Goal: Information Seeking & Learning: Learn about a topic

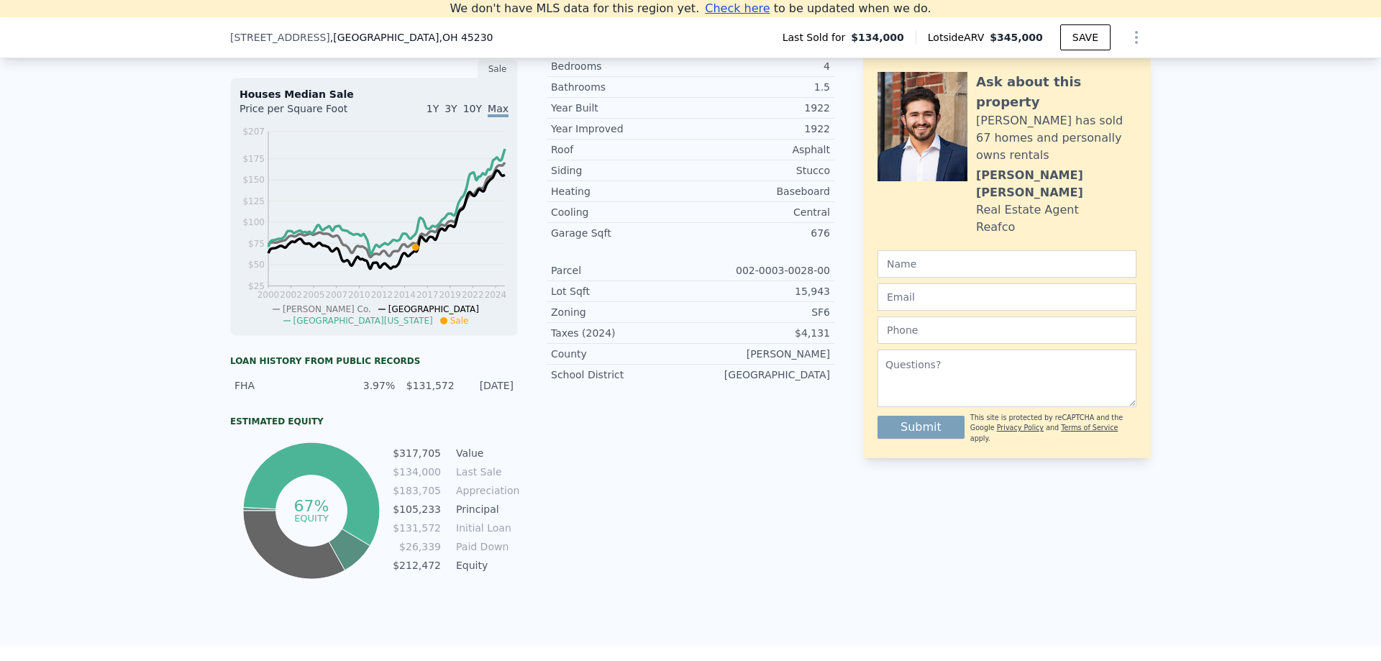
scroll to position [199, 0]
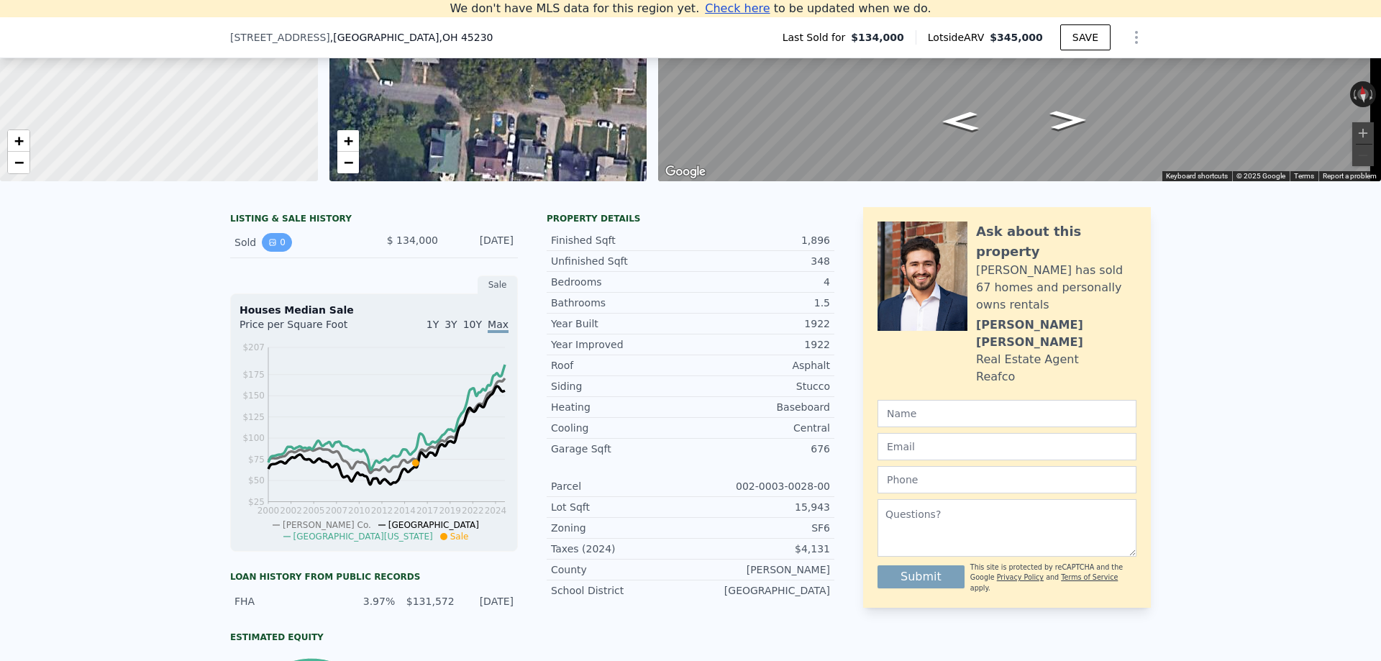
click at [270, 245] on icon "View historical data" at bounding box center [273, 242] width 6 height 6
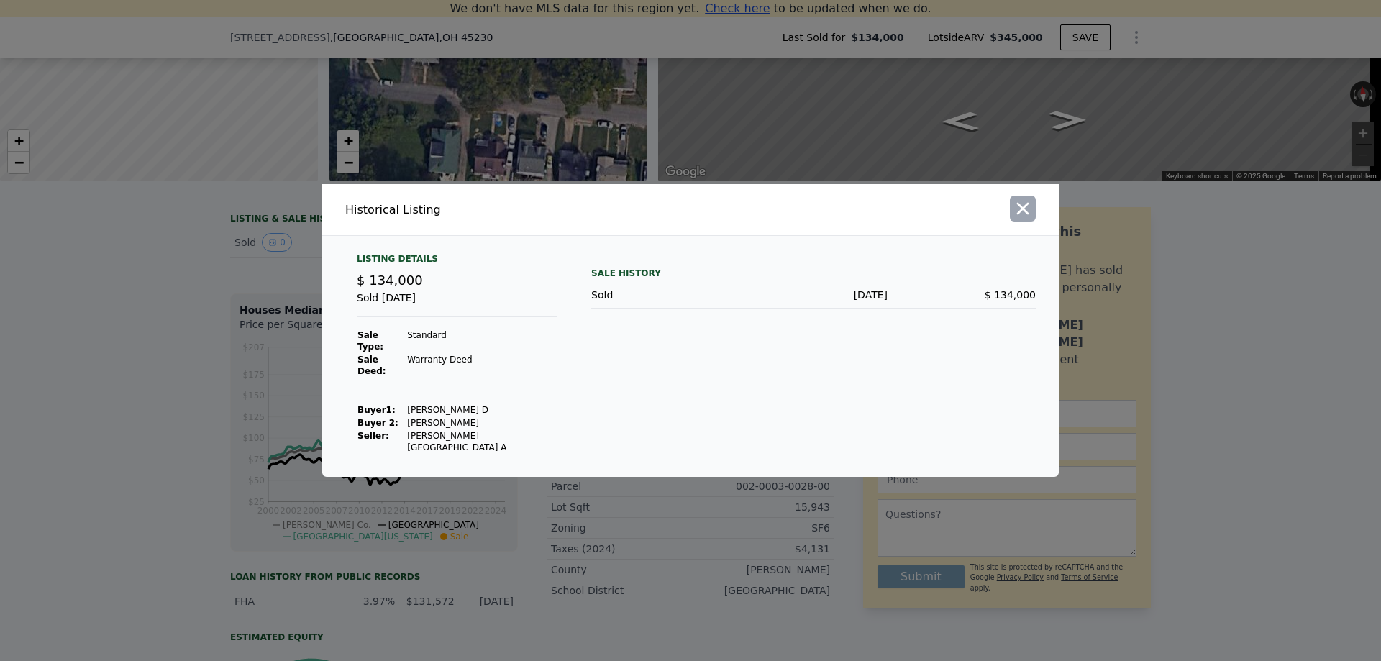
click at [1024, 219] on icon "button" at bounding box center [1023, 208] width 20 height 20
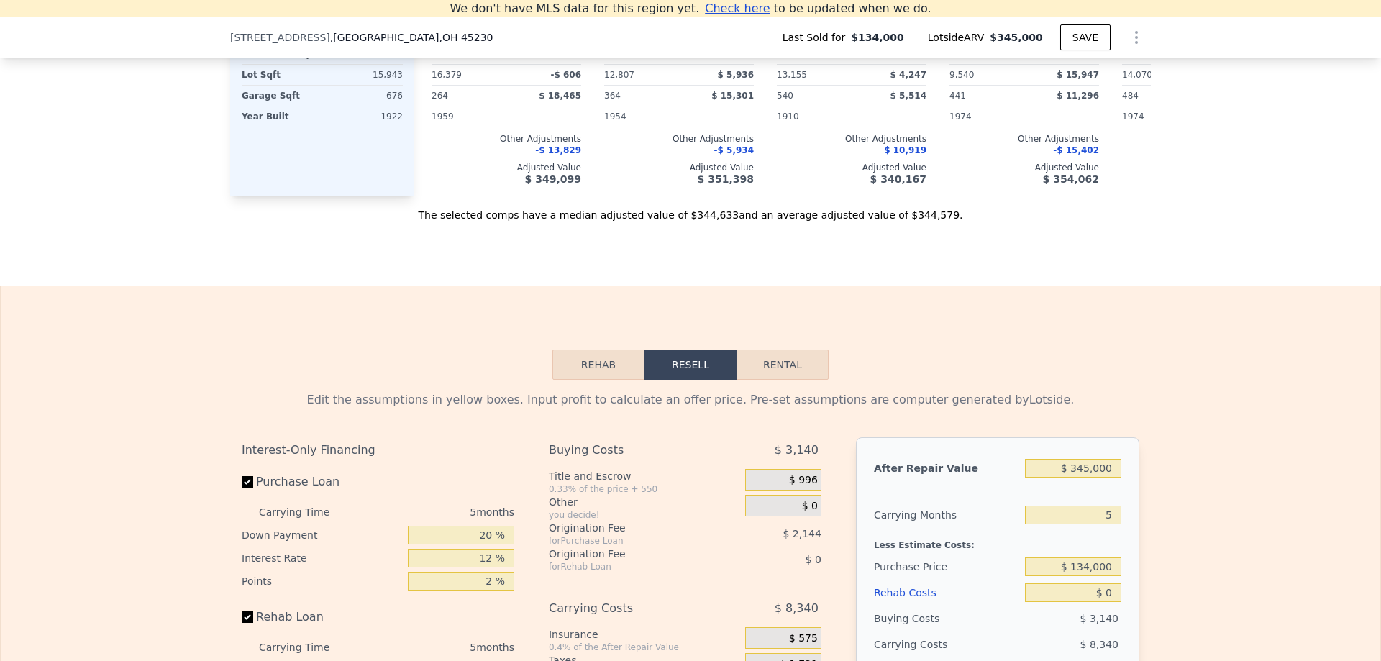
scroll to position [2069, 0]
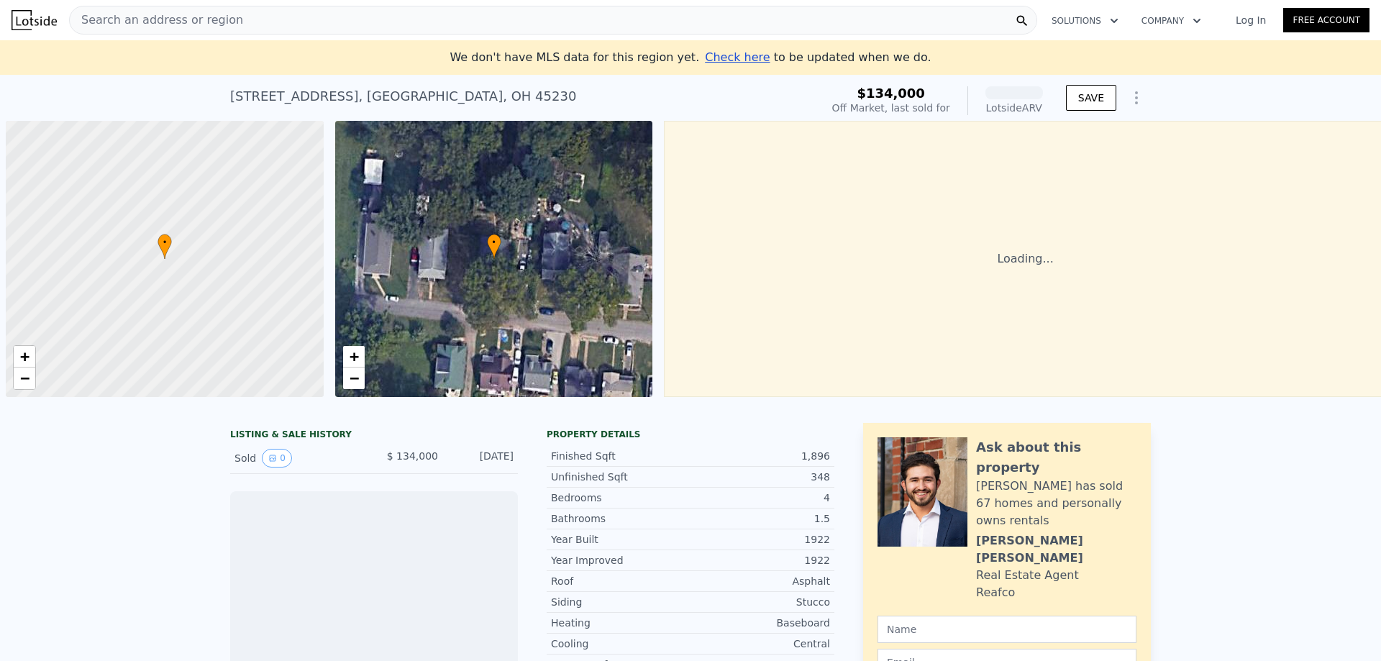
scroll to position [0, 6]
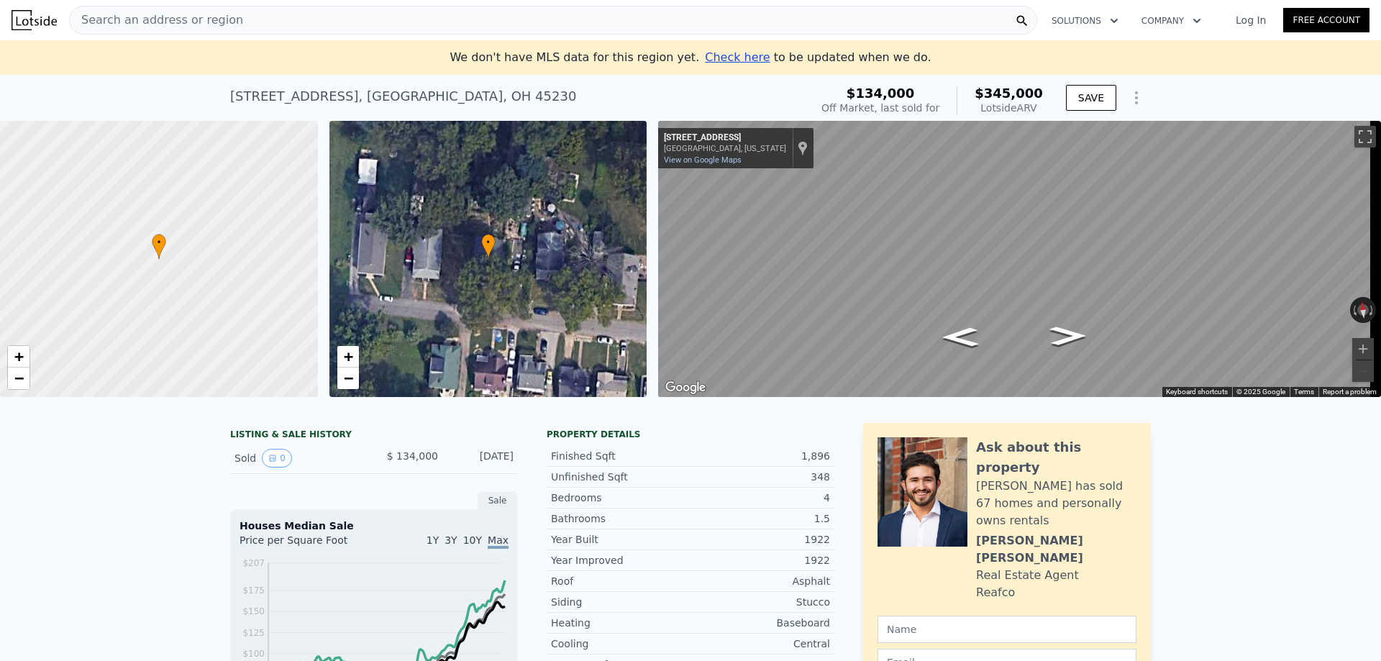
click at [1132, 95] on icon "Show Options" at bounding box center [1136, 97] width 17 height 17
click at [243, 467] on div "Sold 0" at bounding box center [298, 458] width 128 height 19
click at [250, 443] on div "LISTING & SALE HISTORY" at bounding box center [374, 436] width 288 height 14
click at [273, 466] on button "0" at bounding box center [277, 458] width 30 height 19
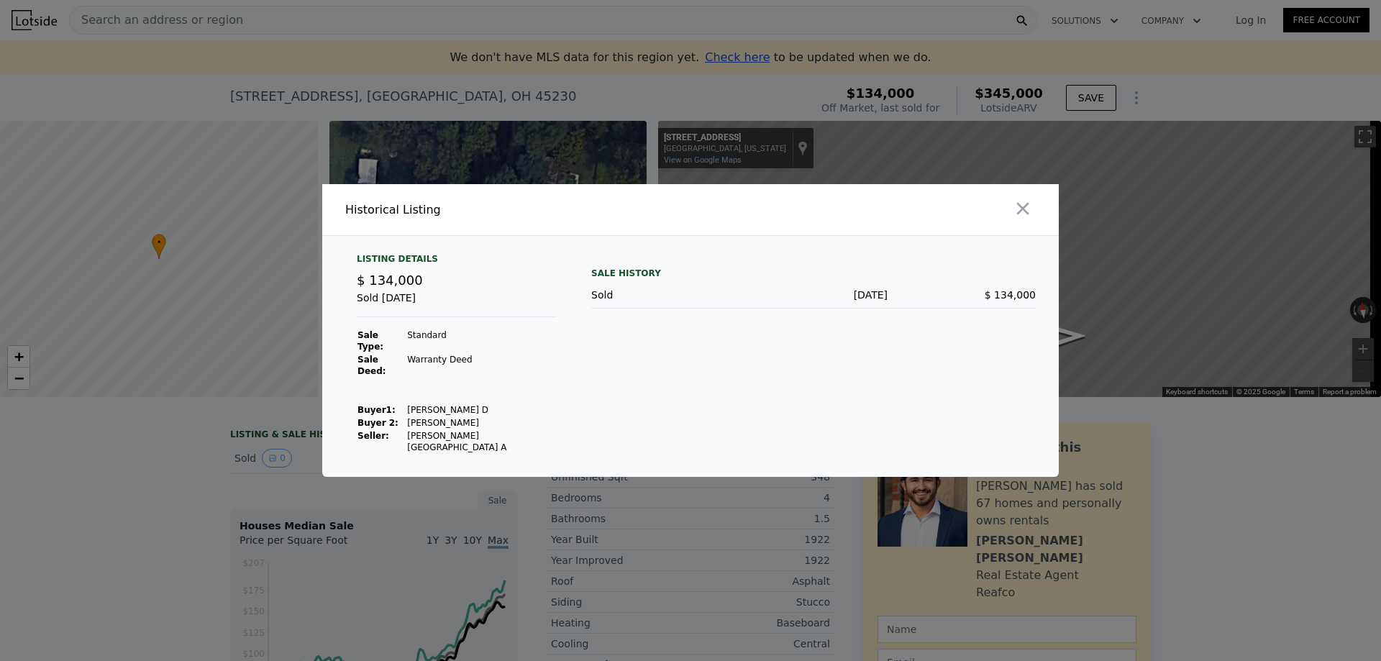
click at [961, 302] on div "$ 134,000" at bounding box center [961, 295] width 148 height 14
click at [1018, 215] on icon "button" at bounding box center [1023, 209] width 12 height 12
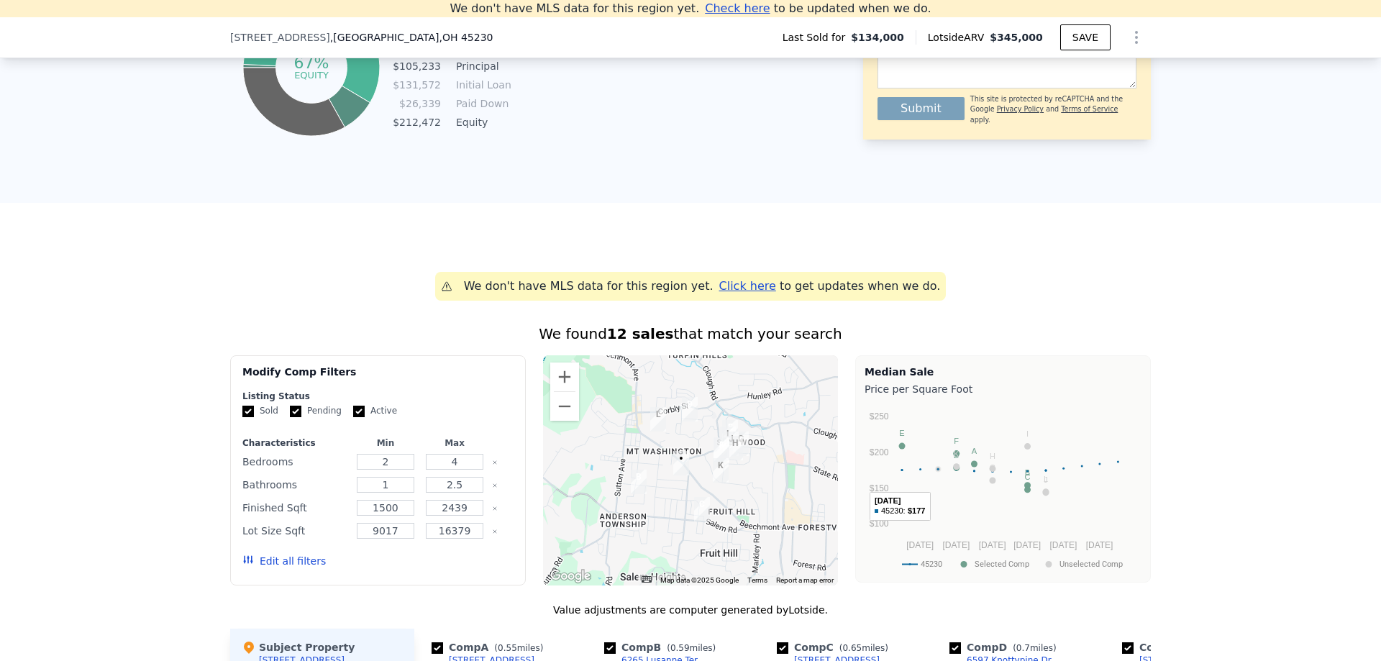
scroll to position [918, 0]
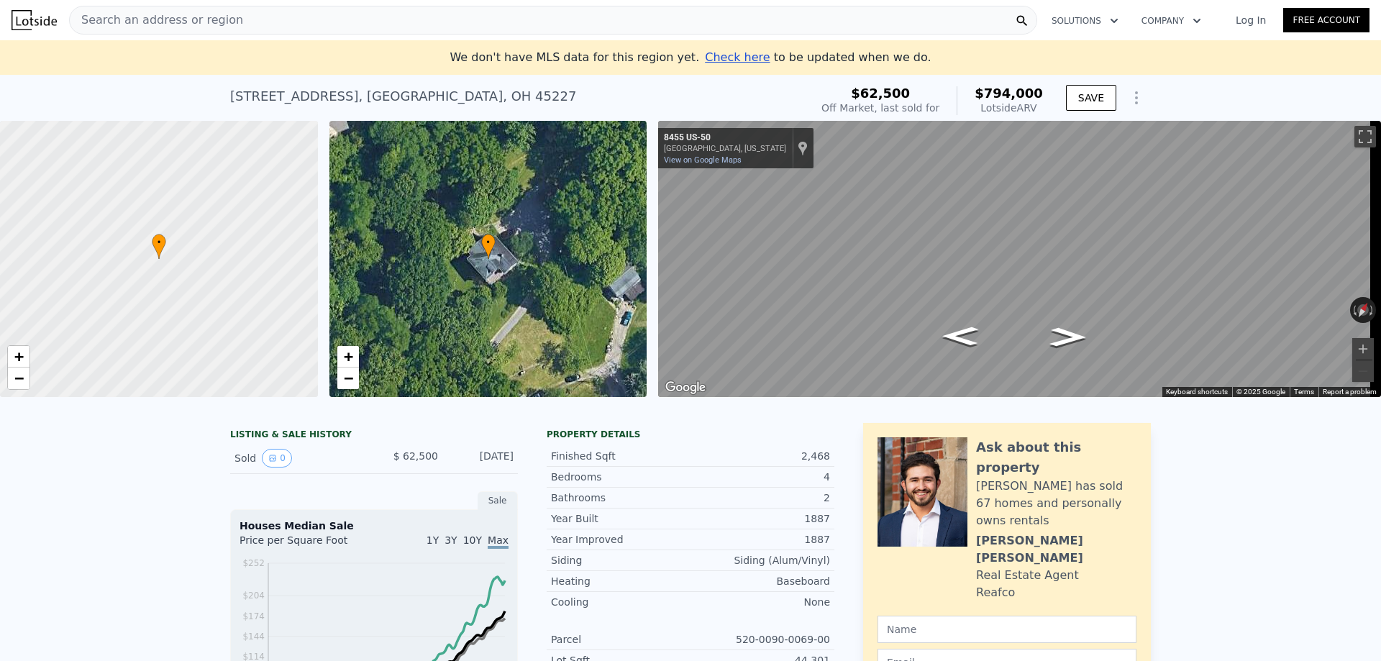
click at [1005, 108] on div "Lotside ARV" at bounding box center [1008, 108] width 68 height 14
click at [1009, 93] on span "$794,000" at bounding box center [1008, 93] width 68 height 15
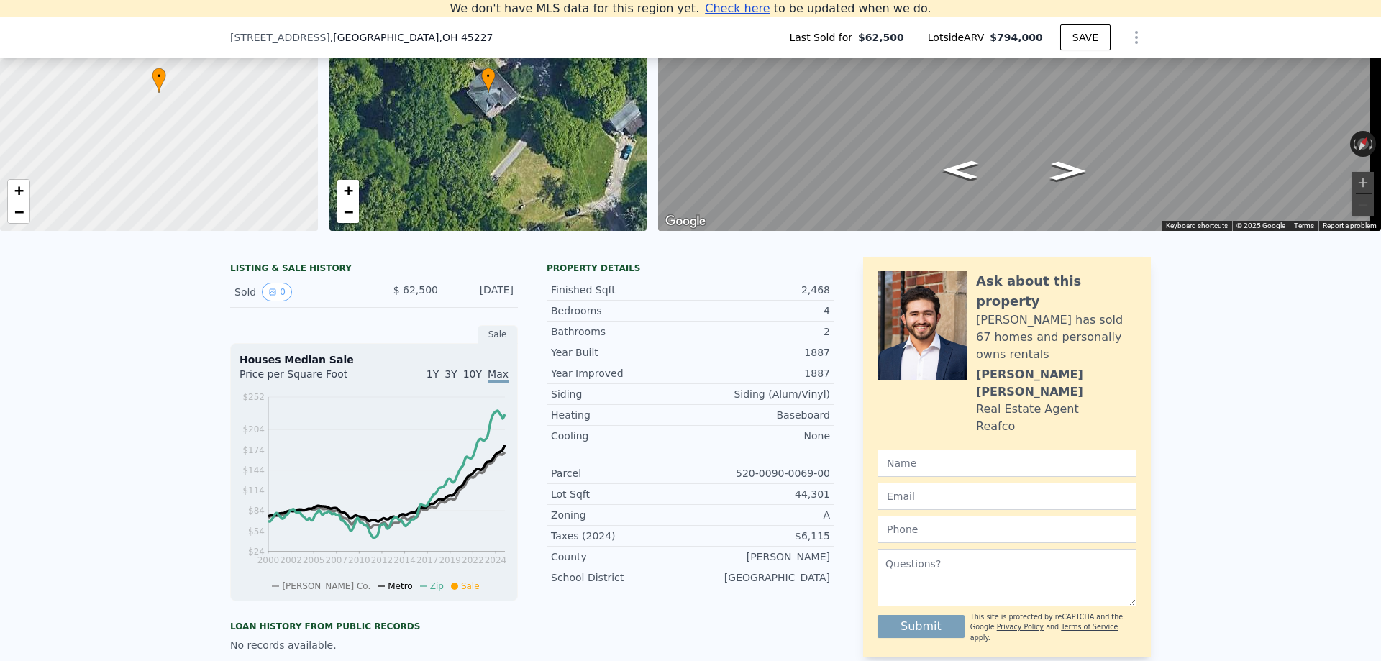
scroll to position [199, 0]
